Goal: Book appointment/travel/reservation

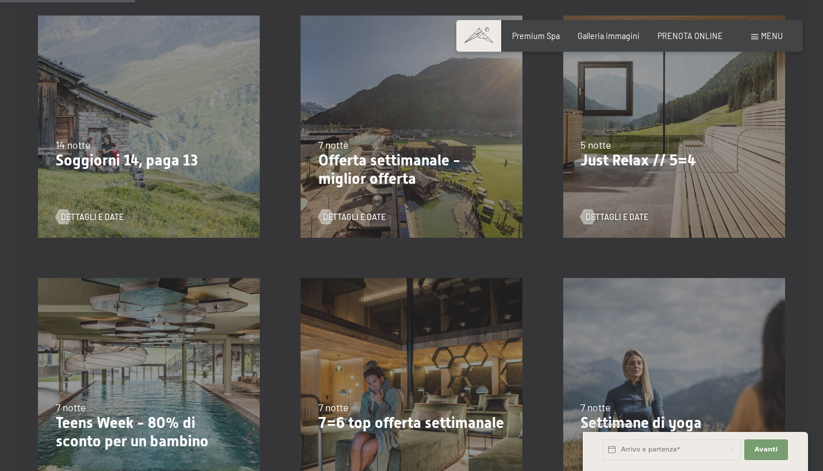
scroll to position [306, 0]
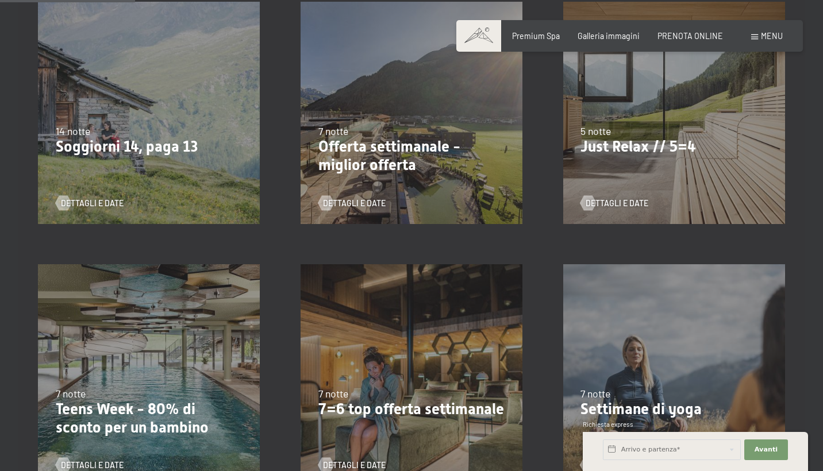
click at [703, 211] on div "24/9/2025-3/10/2025 26/10/2025-31/10/2025 21/12/2025-26/12/2025 4/1/2026-23/1/2…" at bounding box center [673, 113] width 263 height 263
click at [616, 204] on span "Dettagli e Date" at bounding box center [628, 203] width 63 height 11
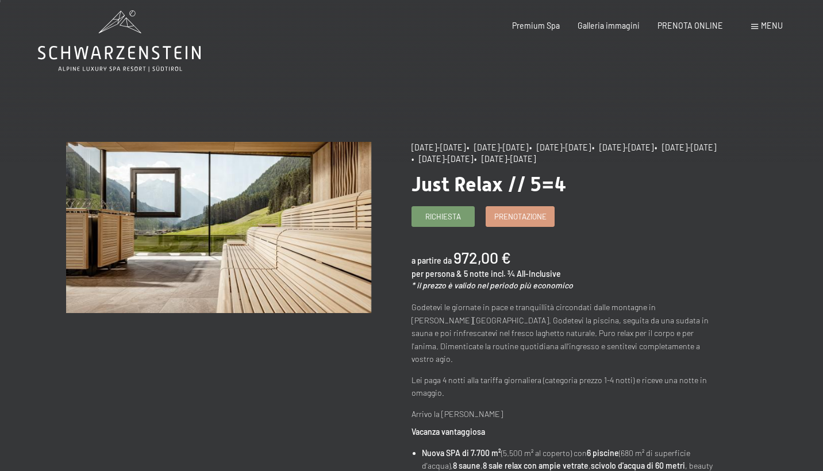
scroll to position [15, 0]
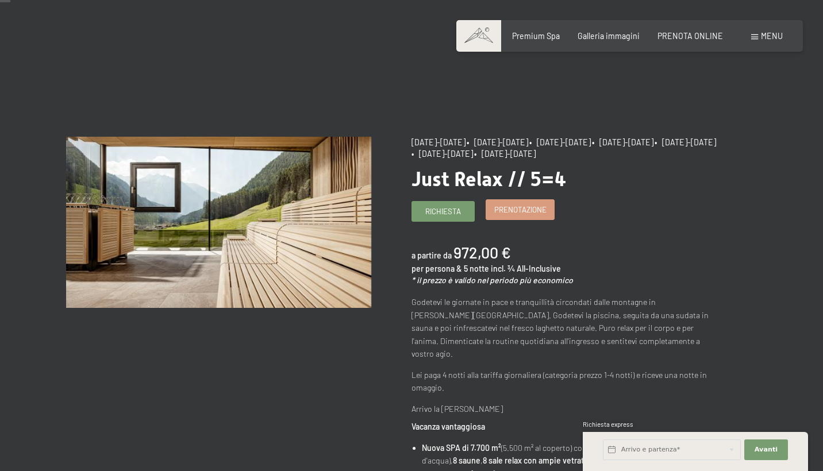
click at [531, 215] on span "Prenotazione" at bounding box center [520, 210] width 52 height 10
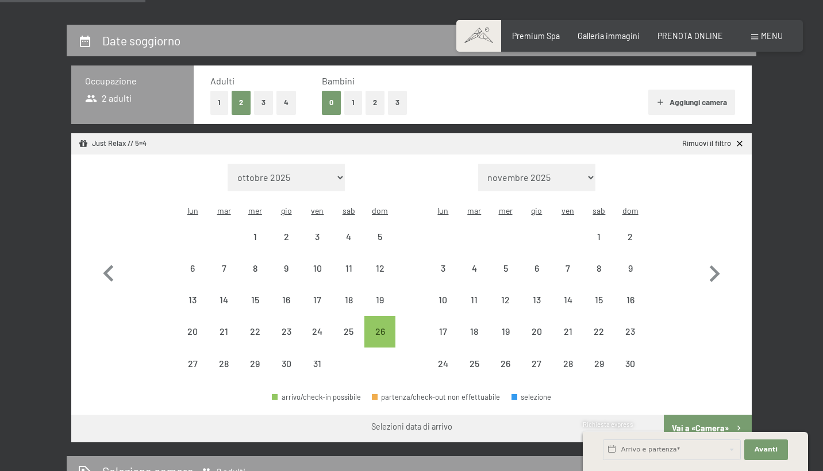
scroll to position [232, 0]
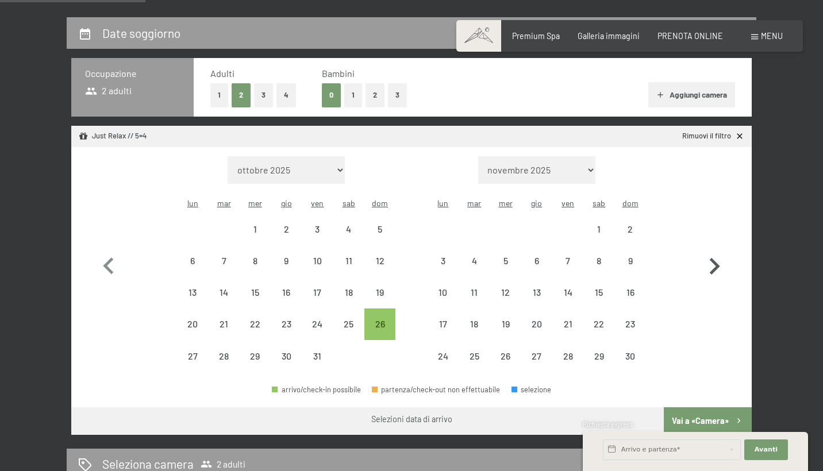
click at [715, 256] on icon "button" at bounding box center [713, 266] width 33 height 33
select select "2025-11-01"
select select "2025-12-01"
select select "2025-11-01"
select select "2025-12-01"
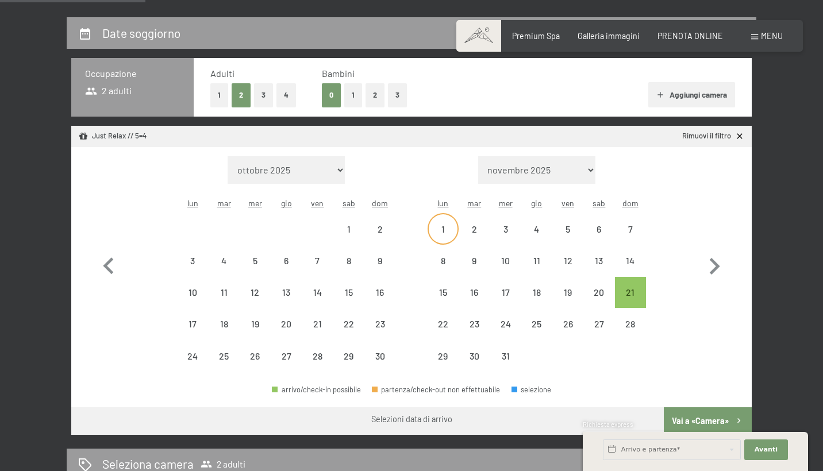
click at [443, 225] on div "1" at bounding box center [443, 239] width 29 height 29
select select "2025-11-01"
select select "2025-12-01"
click at [576, 225] on div "5" at bounding box center [567, 239] width 29 height 29
select select "2025-11-01"
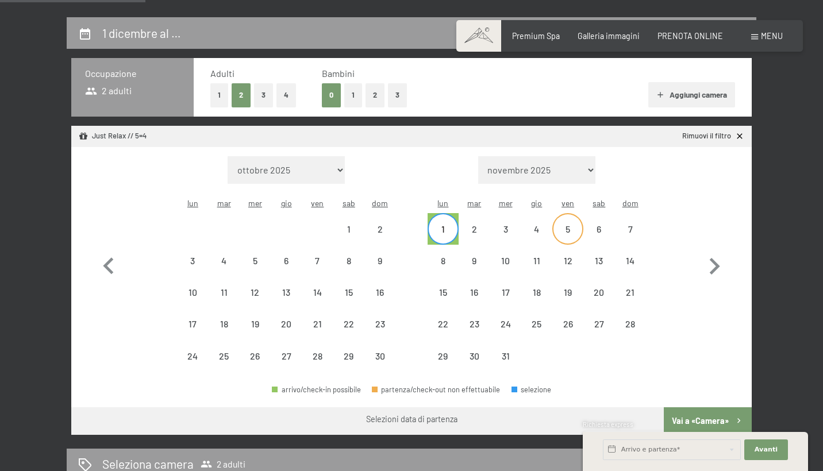
select select "2025-12-01"
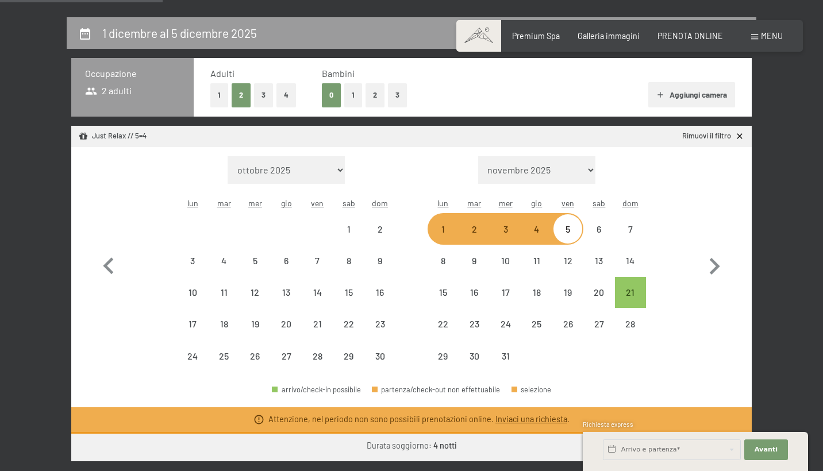
scroll to position [282, 0]
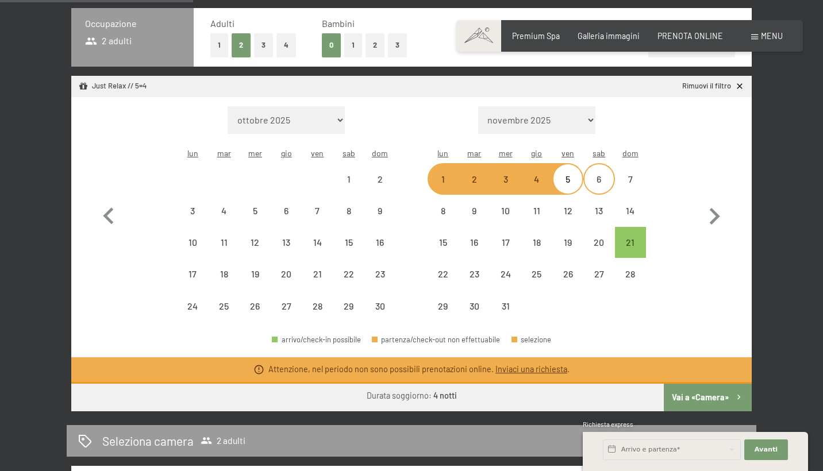
click at [598, 175] on div "6" at bounding box center [598, 189] width 29 height 29
select select "2025-11-01"
select select "2025-12-01"
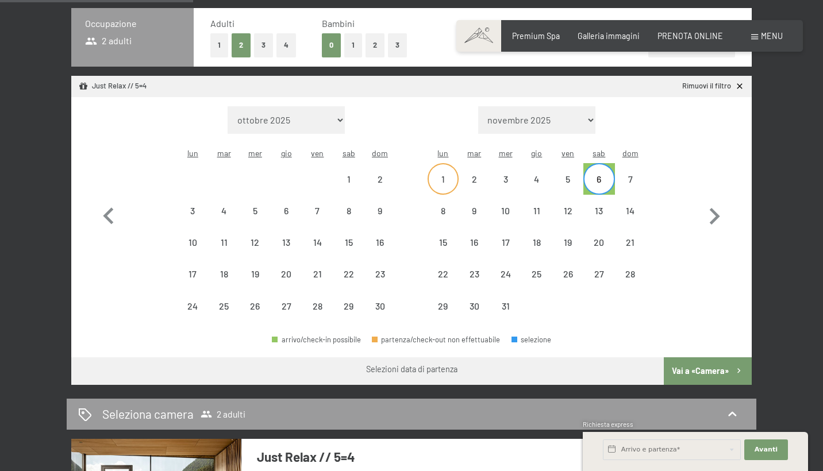
click at [455, 163] on div "1" at bounding box center [442, 178] width 31 height 31
select select "2025-11-01"
select select "2025-12-01"
click at [593, 164] on div "6" at bounding box center [598, 178] width 29 height 29
select select "2025-11-01"
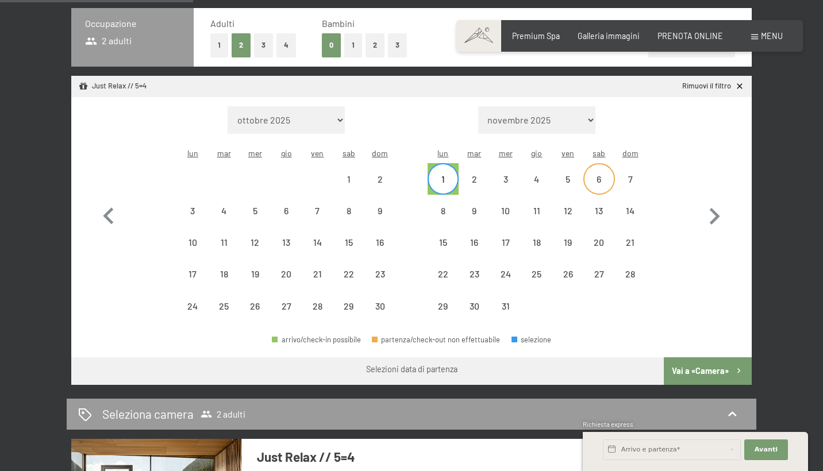
select select "2025-12-01"
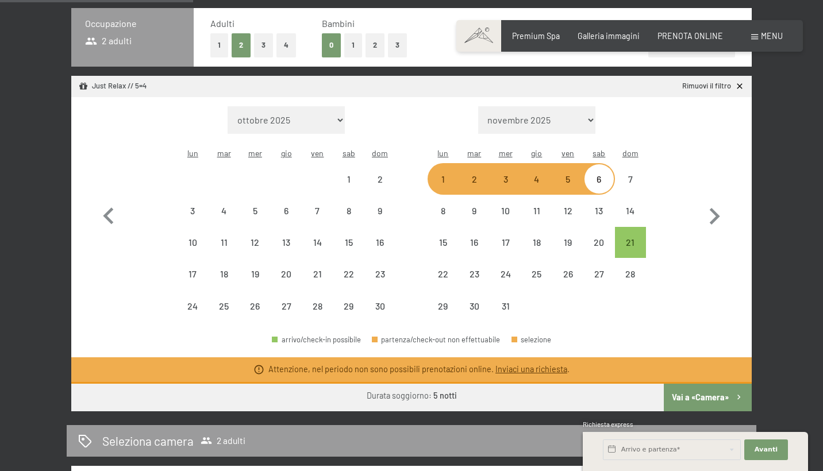
click at [446, 391] on b "5 notti" at bounding box center [445, 396] width 24 height 10
click at [437, 228] on div "15" at bounding box center [443, 242] width 29 height 29
select select "2025-11-01"
select select "2025-12-01"
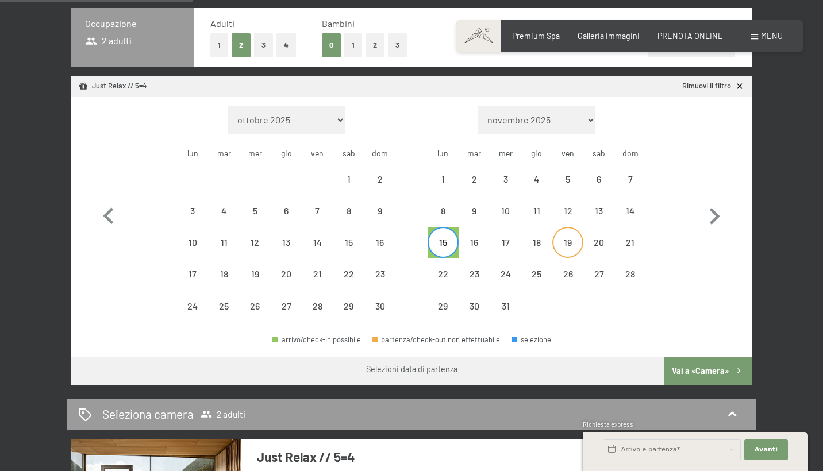
click at [565, 238] on div "19" at bounding box center [567, 252] width 29 height 29
select select "2025-11-01"
select select "2025-12-01"
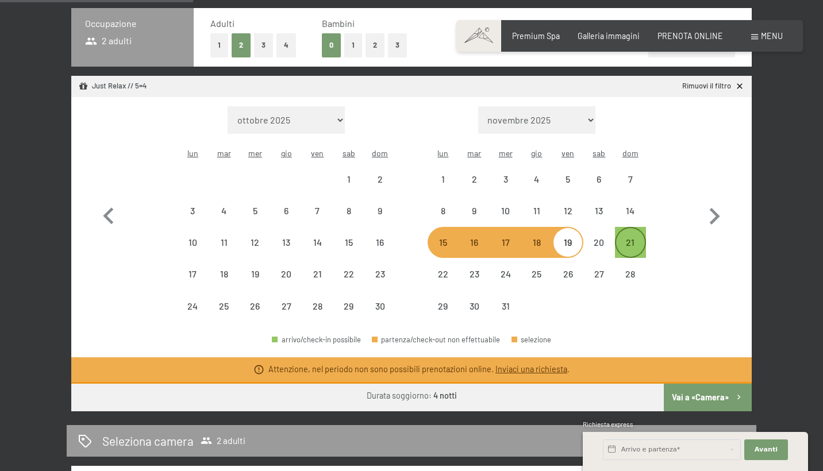
click at [623, 238] on div "21" at bounding box center [630, 252] width 29 height 29
select select "2025-11-01"
select select "2025-12-01"
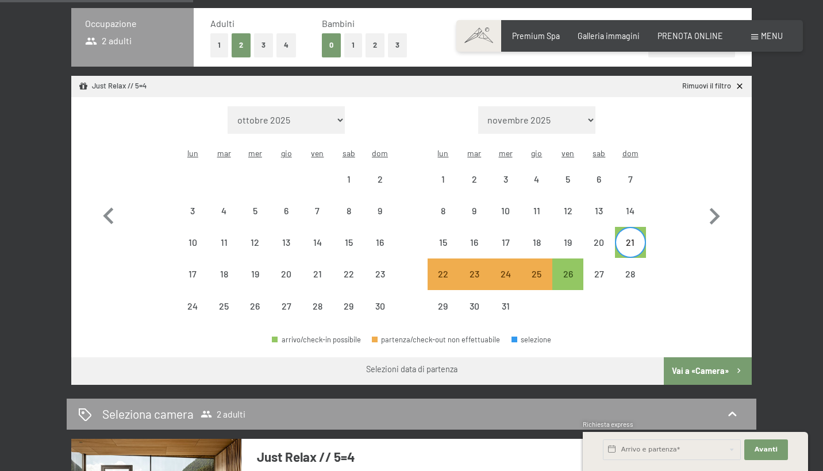
click at [583, 260] on div "26" at bounding box center [567, 274] width 31 height 31
select select "2025-11-01"
select select "2025-12-01"
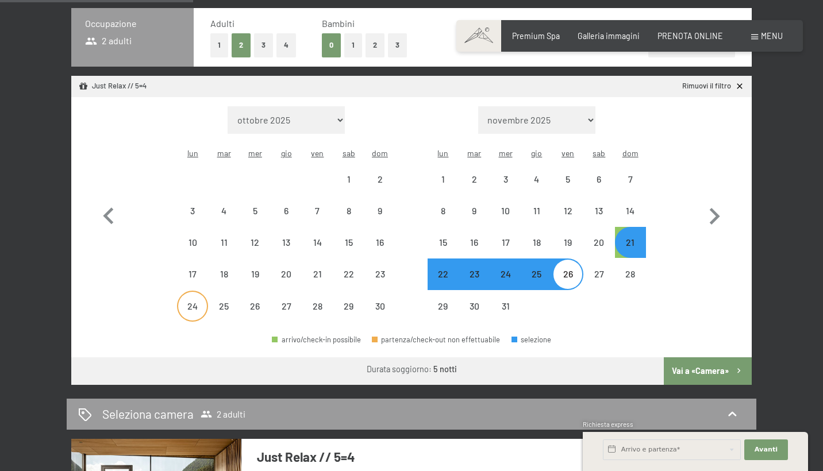
click at [200, 302] on div "24" at bounding box center [192, 316] width 29 height 29
select select "2025-11-01"
select select "2025-12-01"
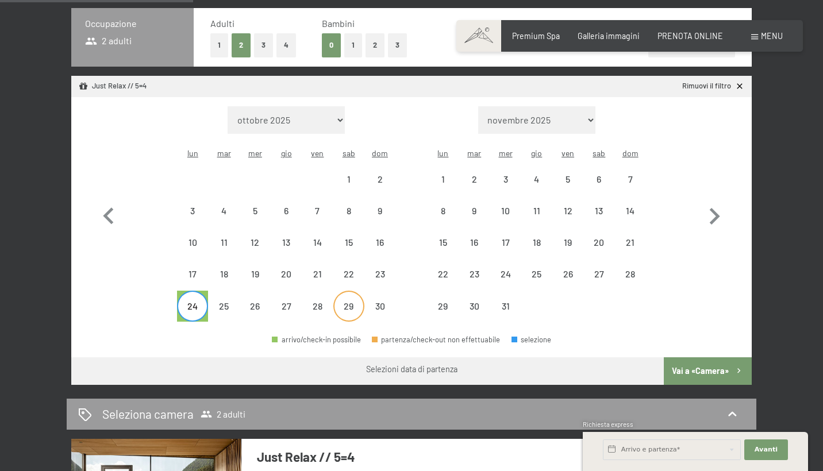
click at [347, 302] on div "29" at bounding box center [348, 316] width 29 height 29
select select "2025-11-01"
select select "2025-12-01"
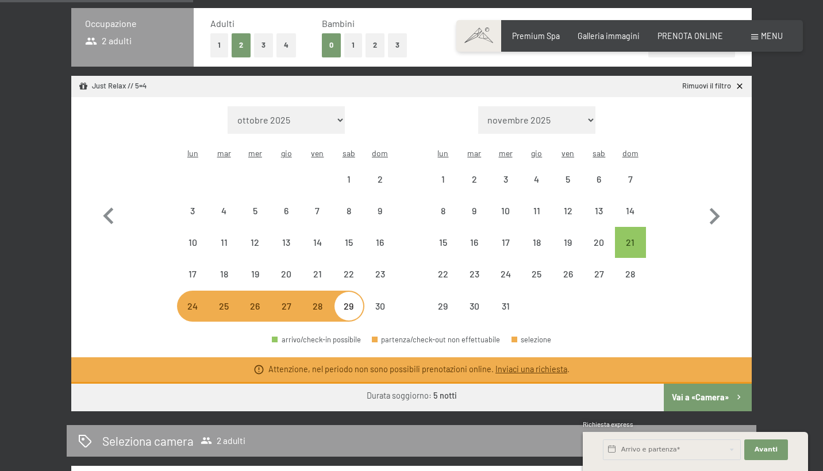
click at [311, 302] on div "28" at bounding box center [317, 316] width 29 height 29
select select "2025-11-01"
select select "2025-12-01"
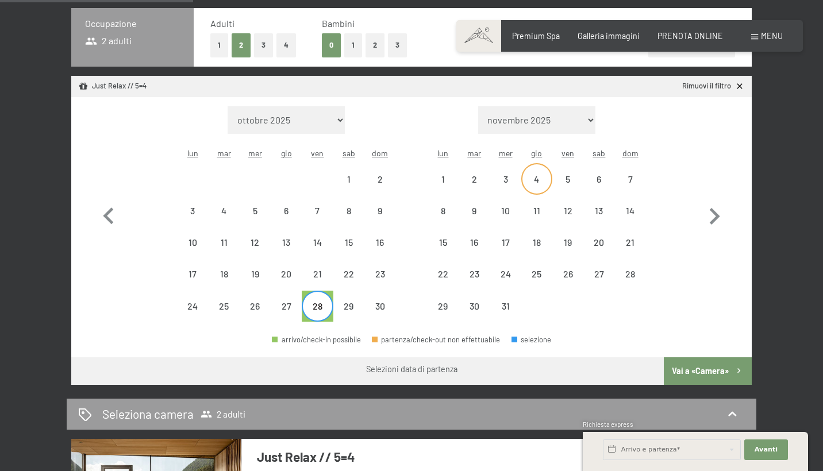
click at [522, 175] on div "4" at bounding box center [536, 189] width 29 height 29
select select "2025-11-01"
select select "2025-12-01"
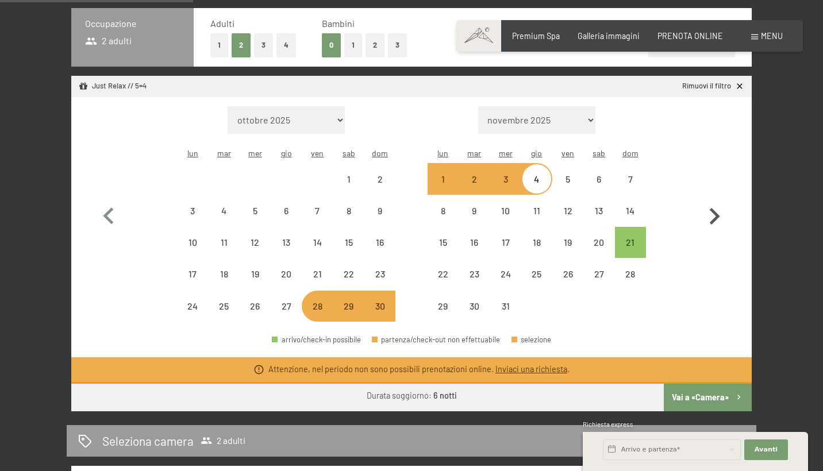
click at [712, 207] on icon "button" at bounding box center [713, 216] width 33 height 33
select select "2025-12-01"
select select "2026-01-01"
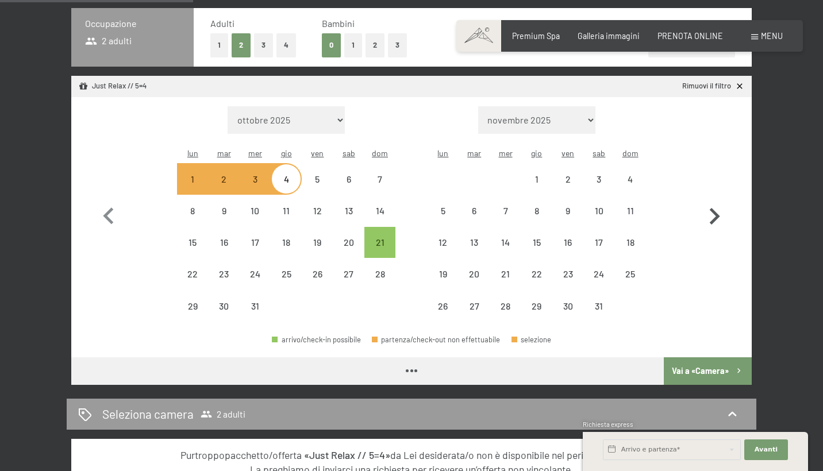
select select "2025-12-01"
select select "2026-01-01"
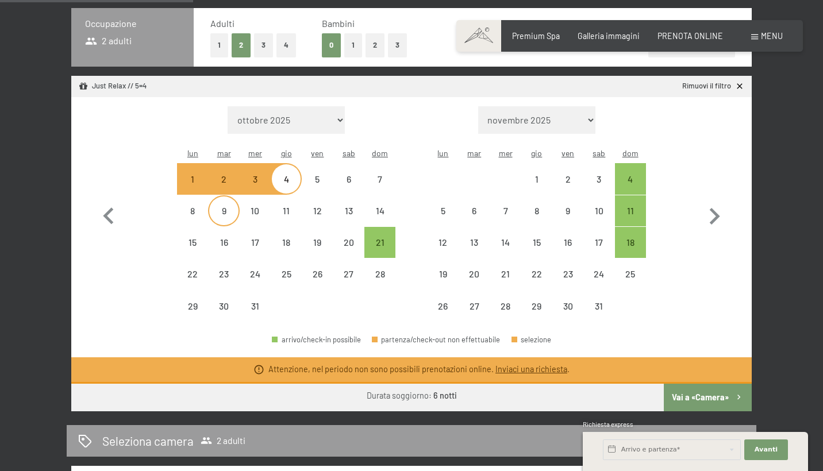
click at [214, 206] on div "9" at bounding box center [223, 220] width 29 height 29
select select "2025-12-01"
select select "2026-01-01"
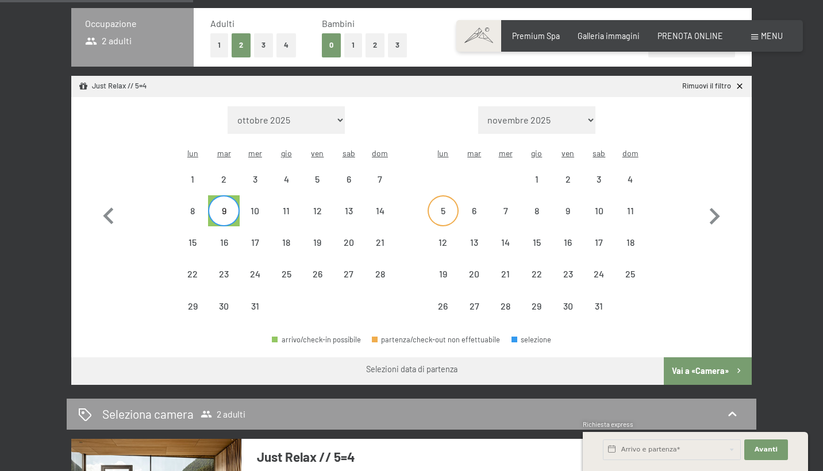
click at [442, 206] on div "5" at bounding box center [443, 220] width 29 height 29
select select "2025-12-01"
select select "2026-01-01"
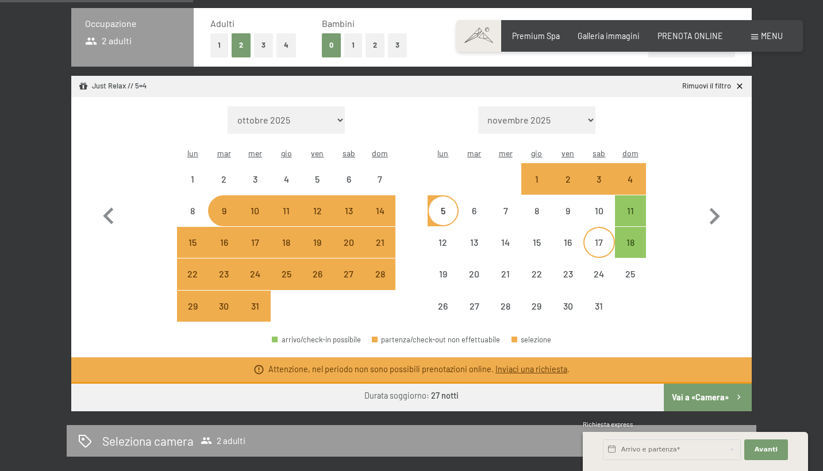
click at [590, 227] on div "17" at bounding box center [598, 242] width 31 height 31
select select "2025-12-01"
select select "2026-01-01"
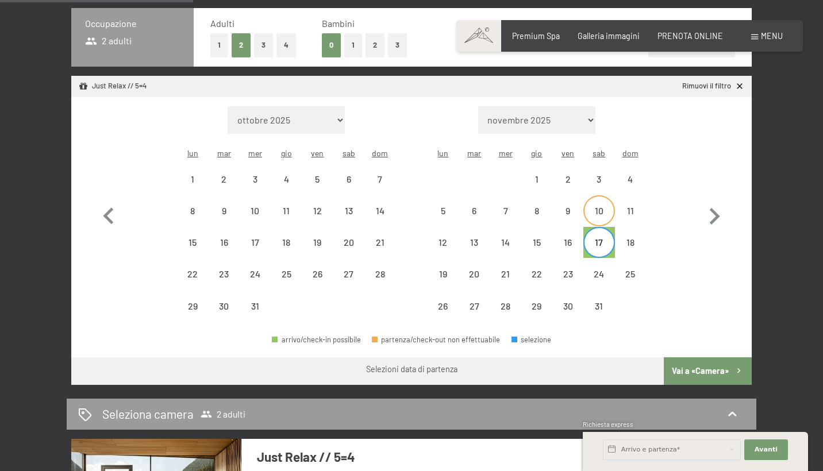
click at [600, 206] on div "10" at bounding box center [598, 220] width 29 height 29
select select "2025-12-01"
select select "2026-01-01"
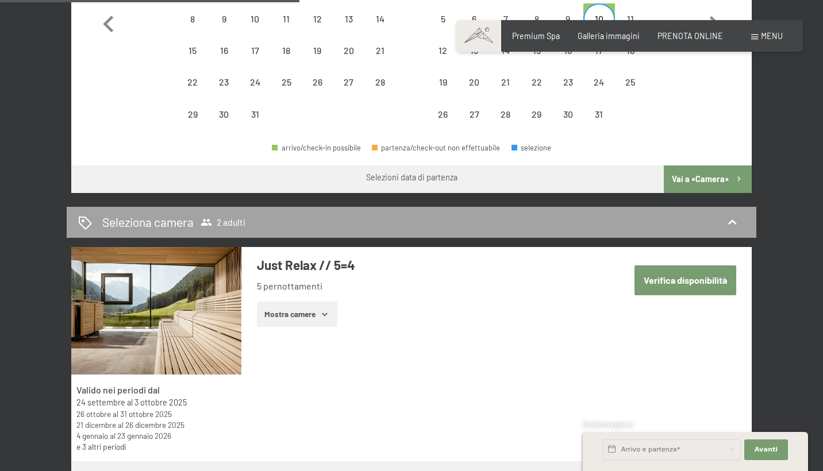
scroll to position [620, 0]
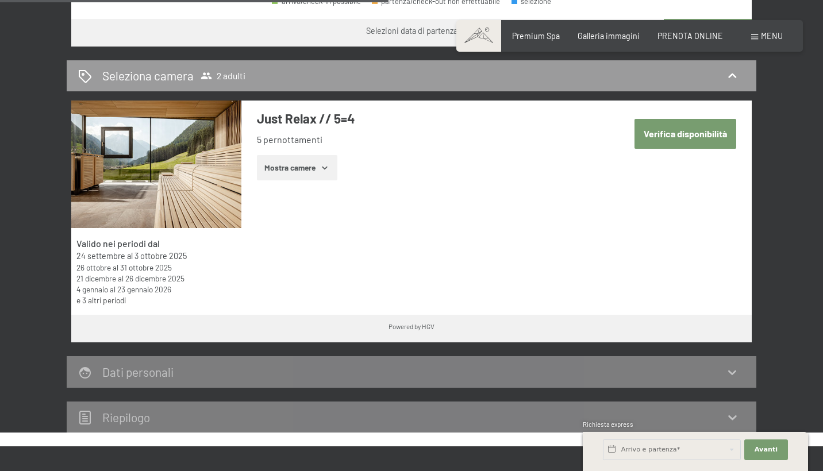
click at [699, 101] on div "Verifica disponibilità" at bounding box center [675, 143] width 153 height 84
click at [216, 181] on img at bounding box center [156, 165] width 170 height 128
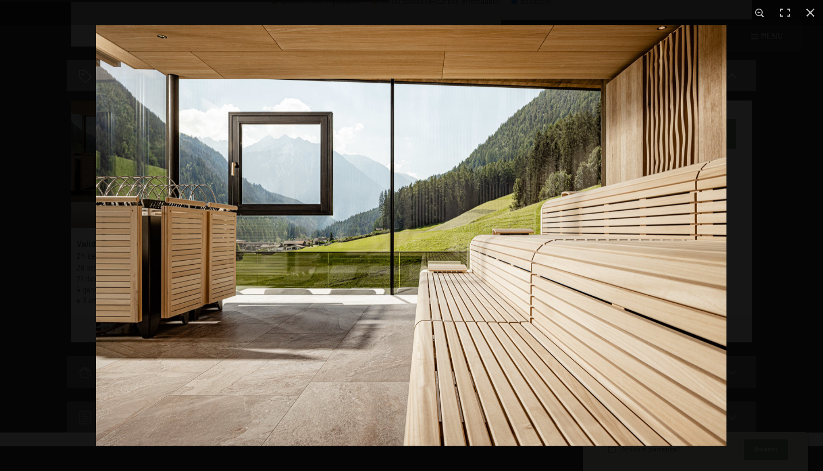
click at [653, 218] on img at bounding box center [411, 235] width 630 height 421
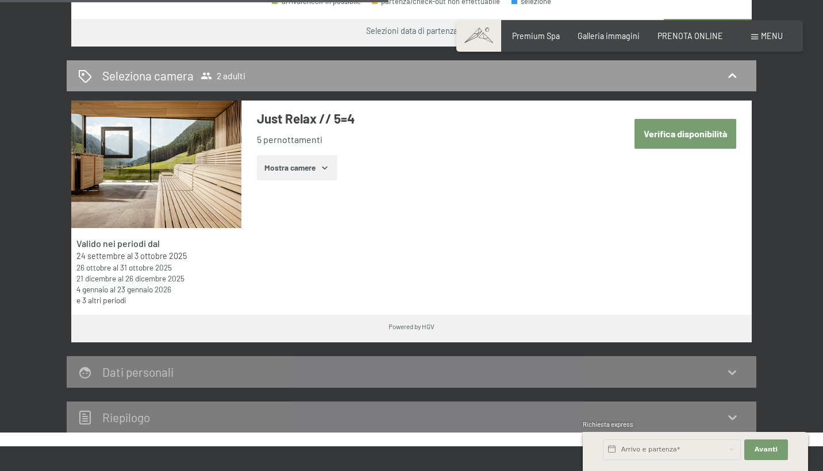
click at [0, 0] on button "button" at bounding box center [0, 0] width 0 height 0
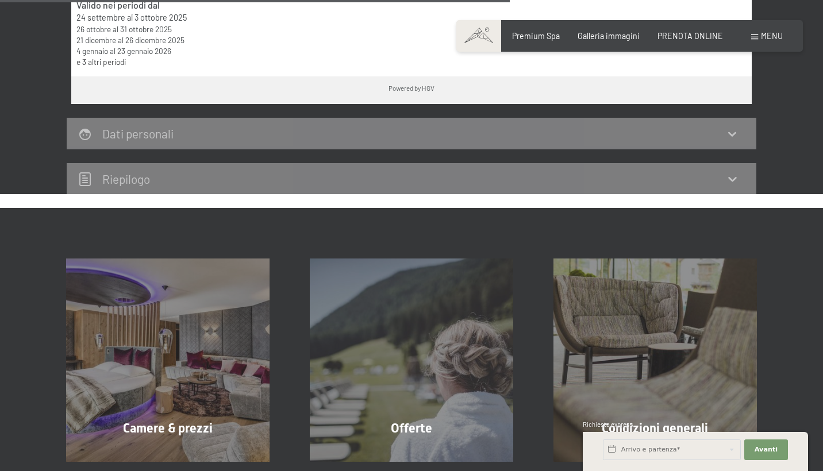
scroll to position [971, 0]
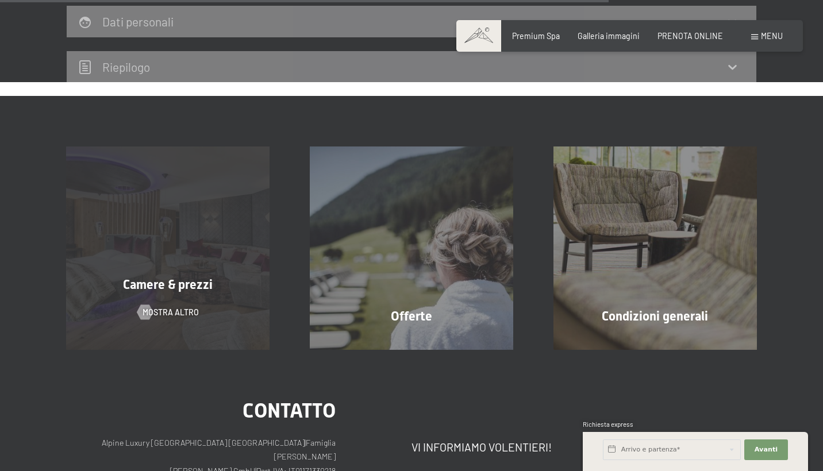
click at [204, 277] on span "Camere & prezzi" at bounding box center [168, 284] width 90 height 14
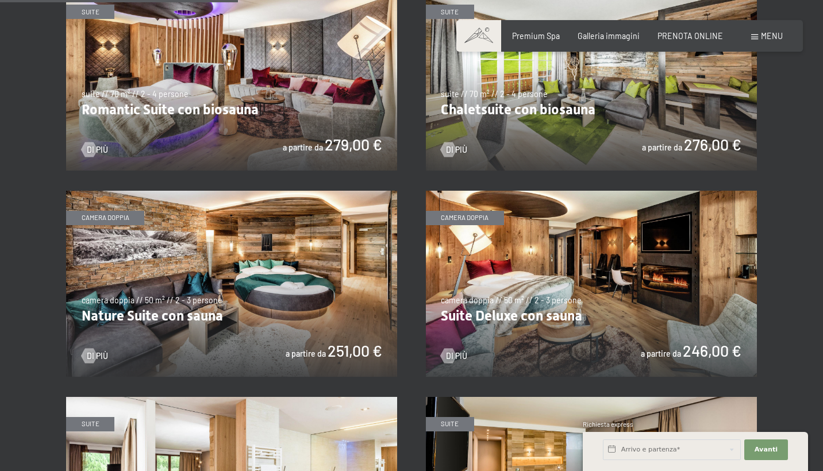
scroll to position [860, 0]
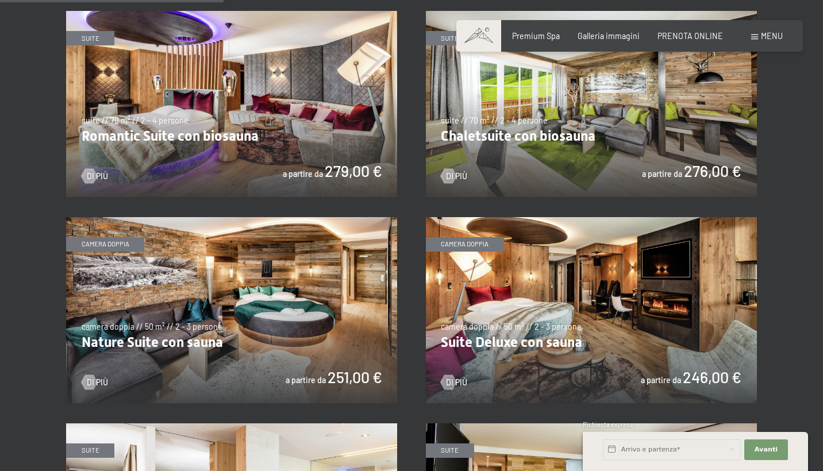
click at [522, 315] on img at bounding box center [591, 310] width 331 height 186
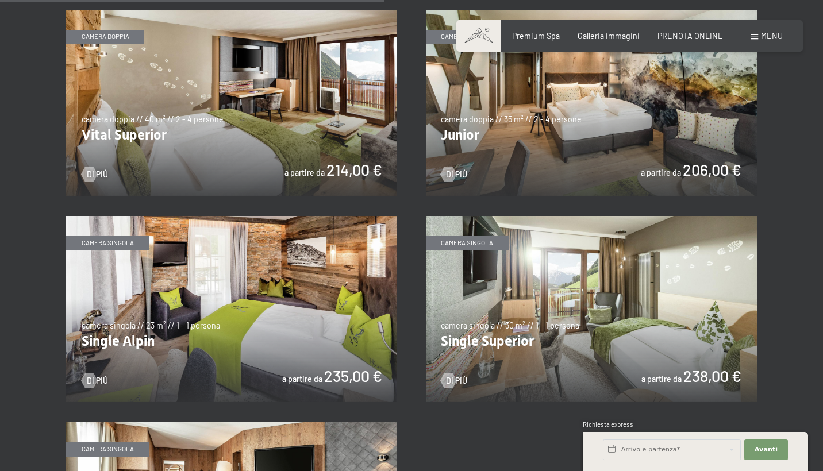
scroll to position [1466, 0]
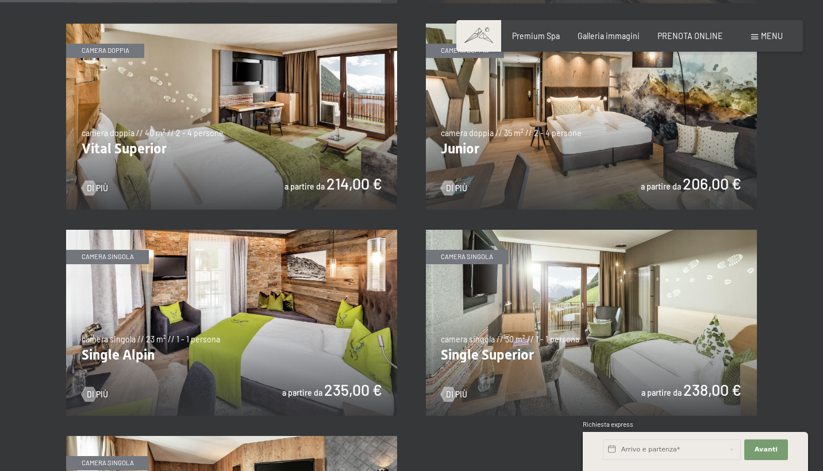
click at [520, 129] on img at bounding box center [591, 117] width 331 height 186
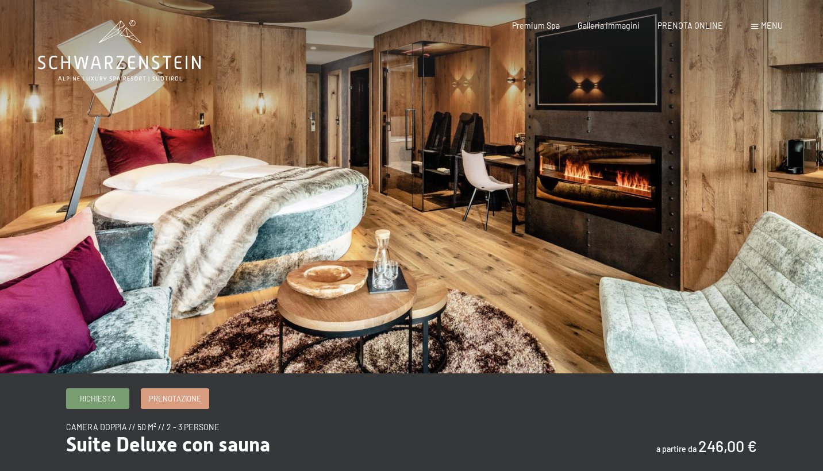
click at [695, 269] on div at bounding box center [616, 186] width 411 height 373
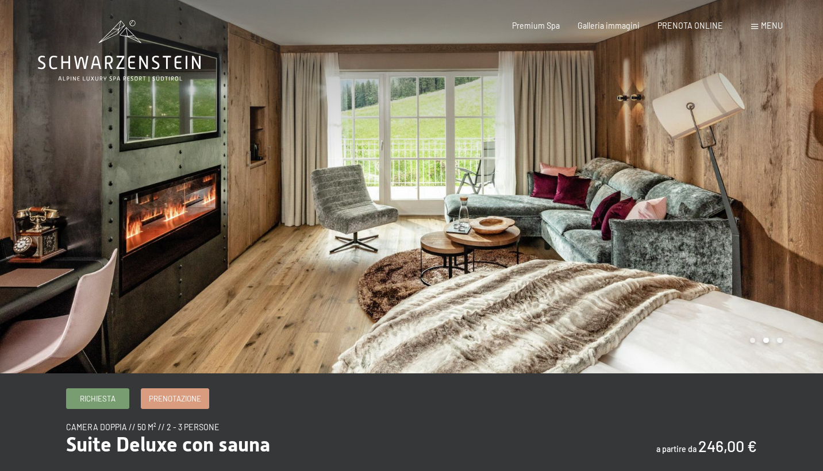
click at [695, 269] on div at bounding box center [616, 186] width 411 height 373
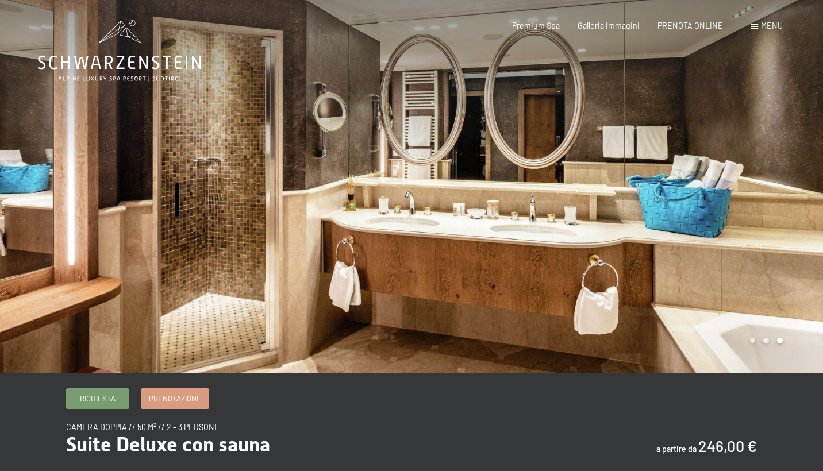
click at [696, 271] on div at bounding box center [616, 186] width 411 height 373
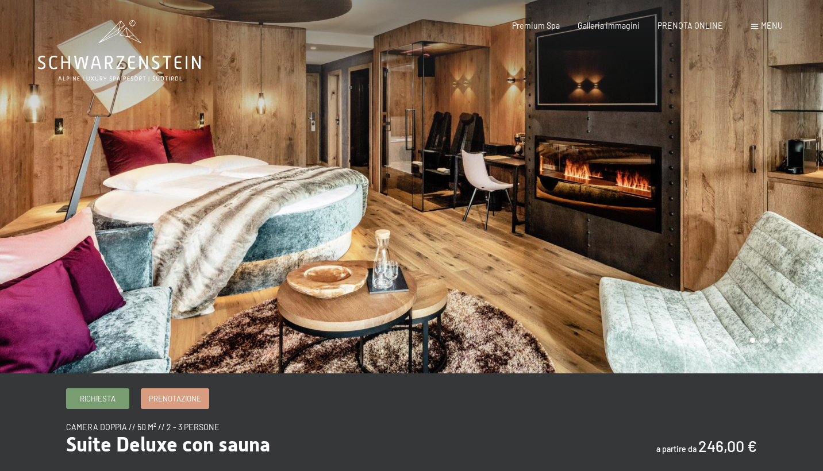
click at [696, 271] on div at bounding box center [616, 186] width 411 height 373
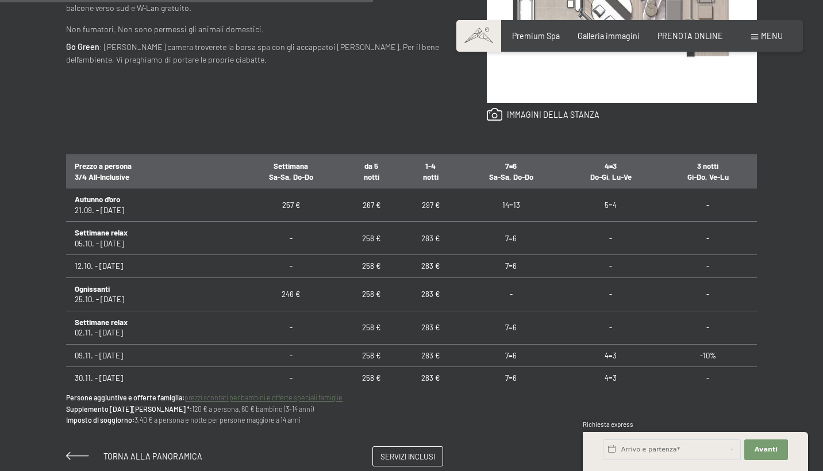
click at [368, 202] on td "267 €" at bounding box center [371, 204] width 59 height 33
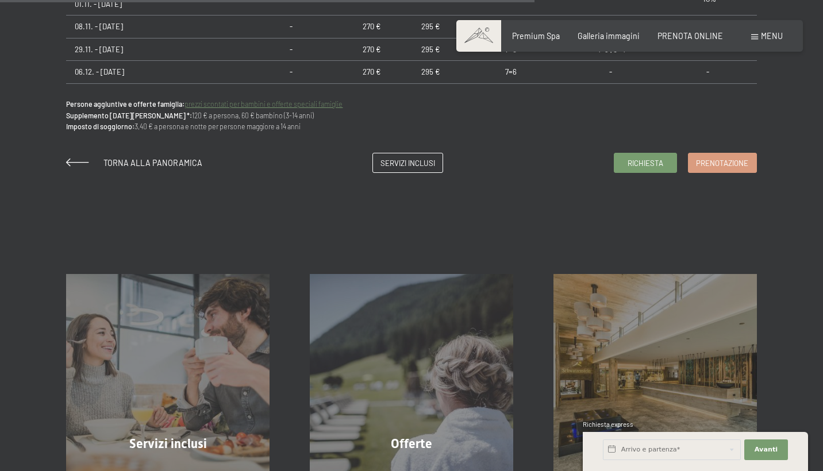
scroll to position [899, 0]
click at [728, 156] on span "Prenotazione" at bounding box center [722, 161] width 52 height 10
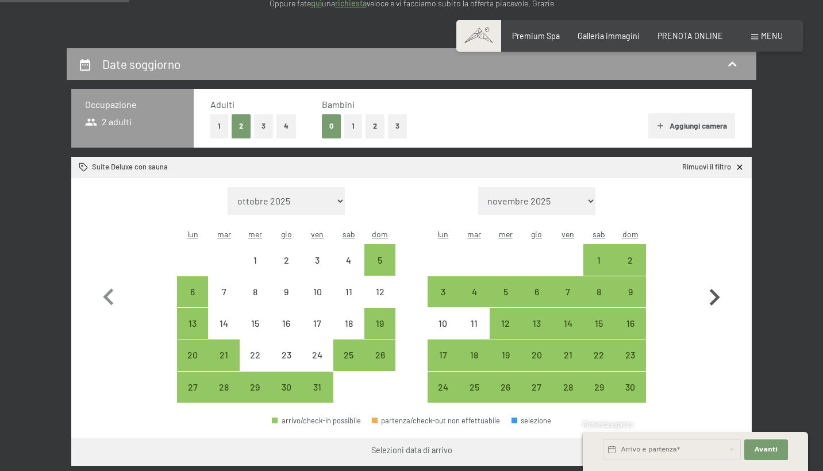
scroll to position [194, 0]
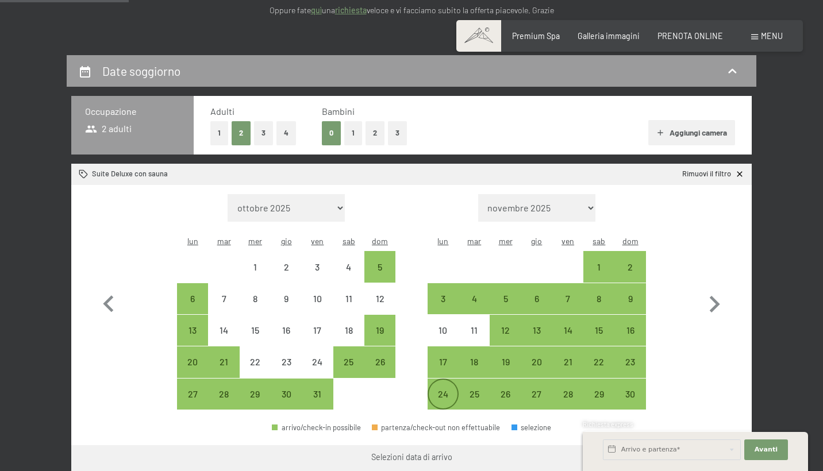
click at [438, 390] on div "24" at bounding box center [443, 404] width 29 height 29
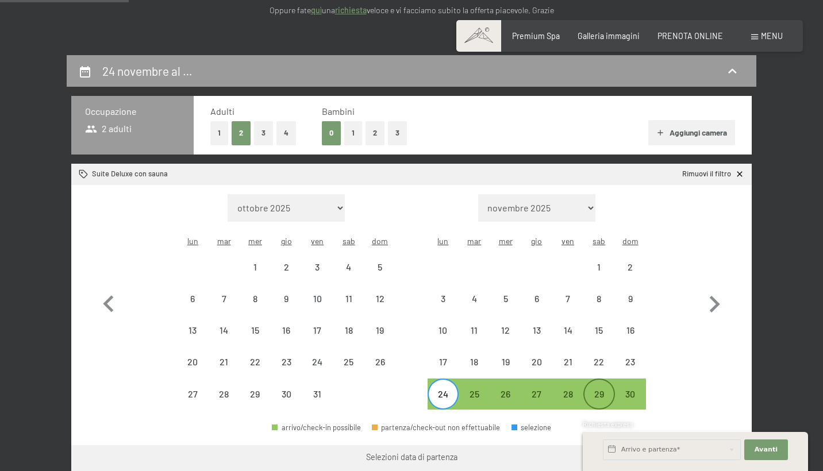
click at [598, 390] on div "29" at bounding box center [598, 404] width 29 height 29
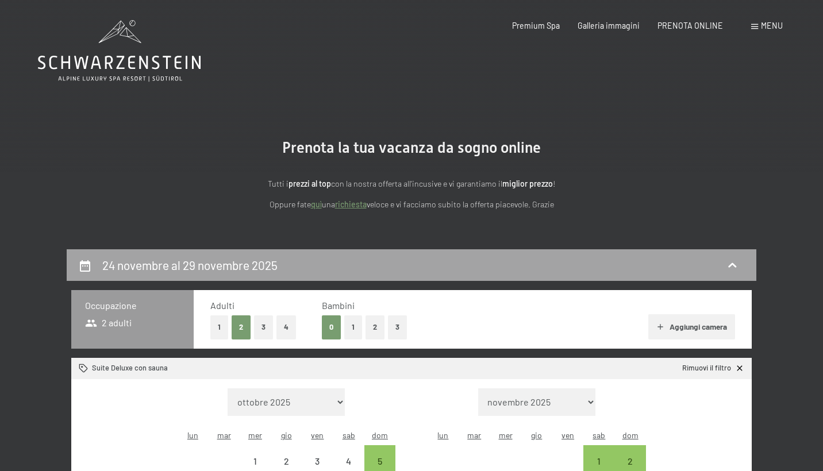
scroll to position [0, 0]
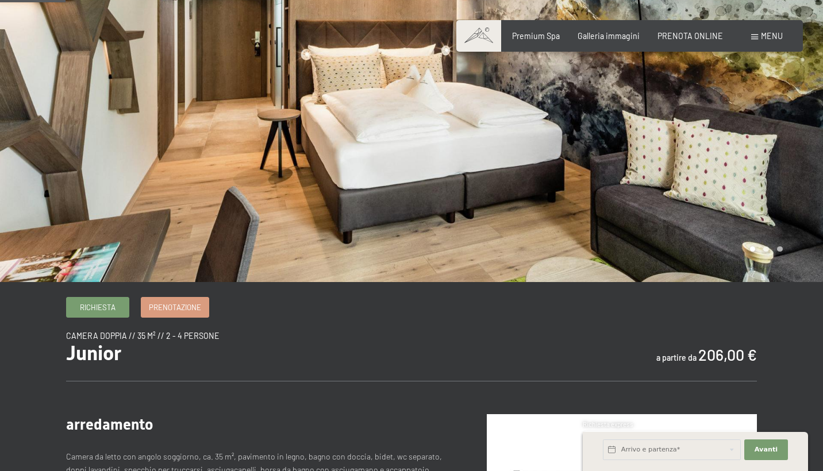
scroll to position [152, 0]
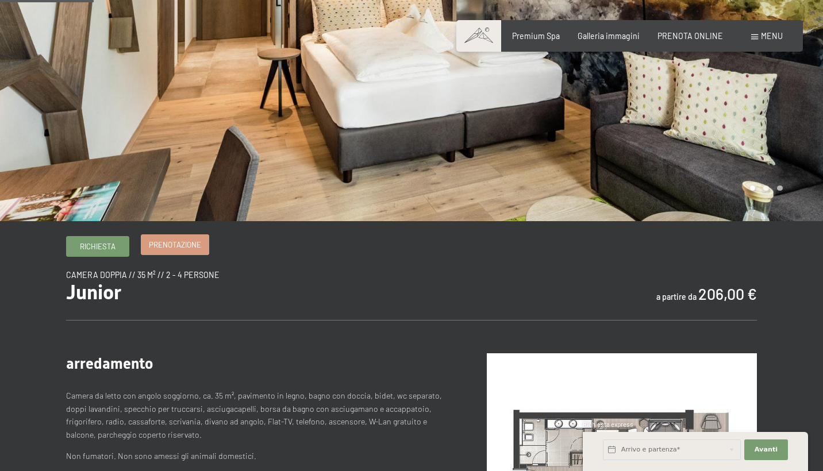
click at [160, 242] on span "Prenotazione" at bounding box center [175, 245] width 52 height 10
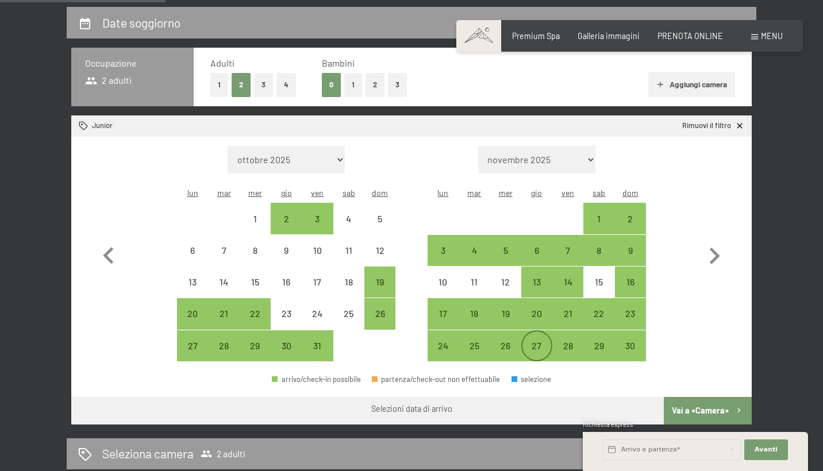
scroll to position [243, 0]
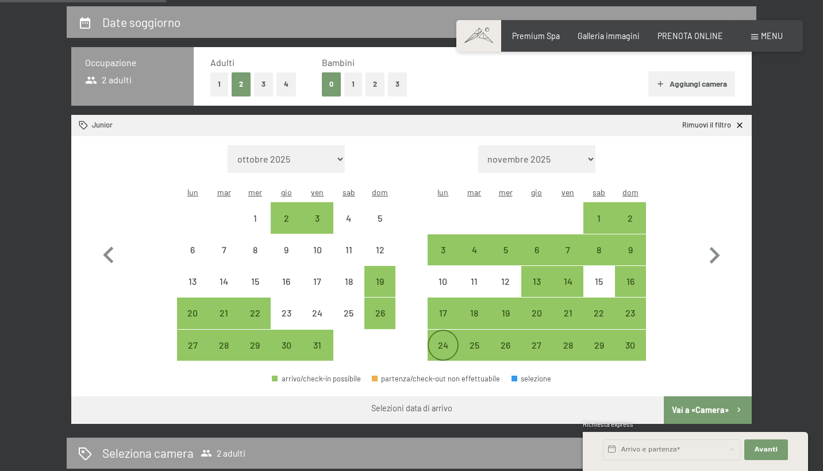
click at [450, 341] on div "24" at bounding box center [443, 355] width 29 height 29
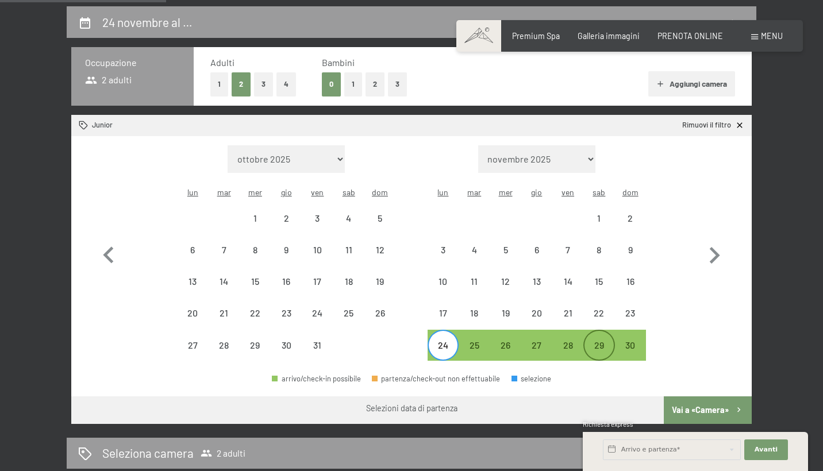
click at [604, 341] on div "29" at bounding box center [598, 355] width 29 height 29
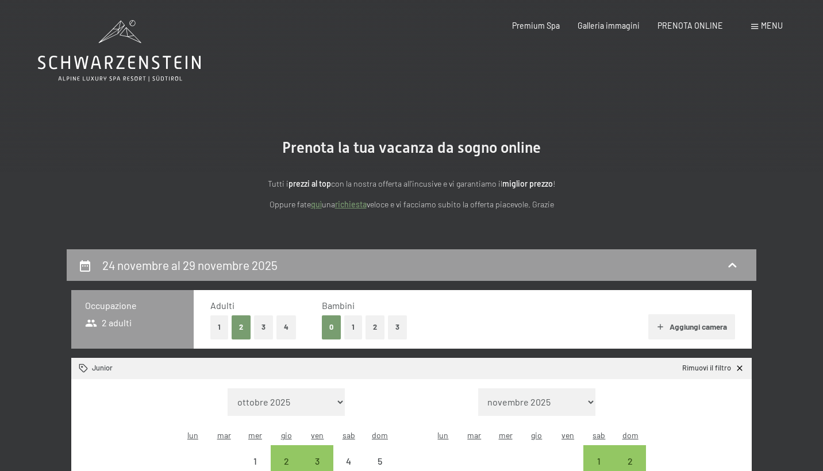
scroll to position [0, 0]
click at [321, 207] on p "Oppure fate quì una richiesta veloce e vi facciamo subito la offerta piacevole.…" at bounding box center [412, 204] width 506 height 13
click at [318, 204] on link "quì" at bounding box center [316, 204] width 11 height 10
